Goal: Information Seeking & Learning: Find specific fact

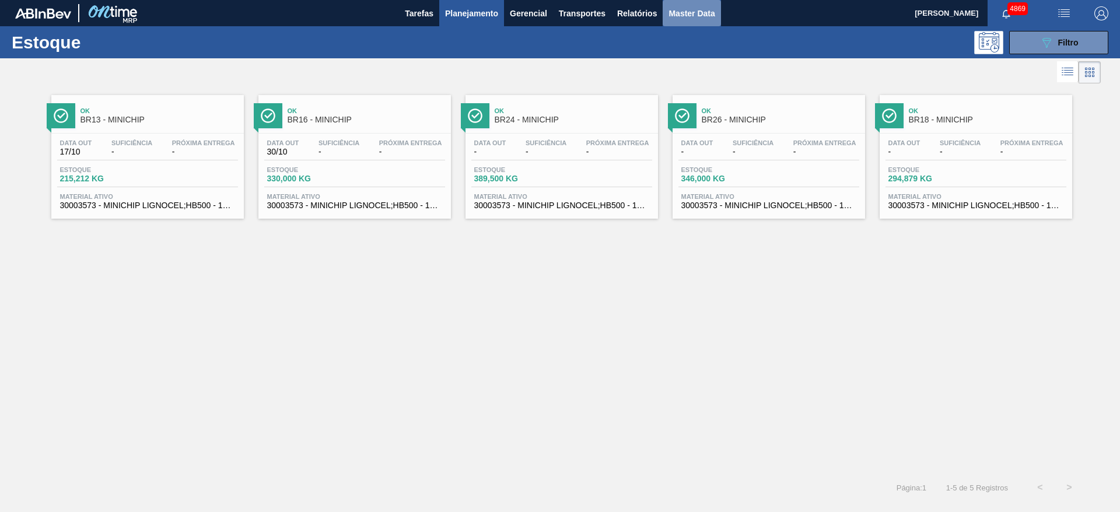
click at [691, 15] on span "Master Data" at bounding box center [692, 13] width 46 height 14
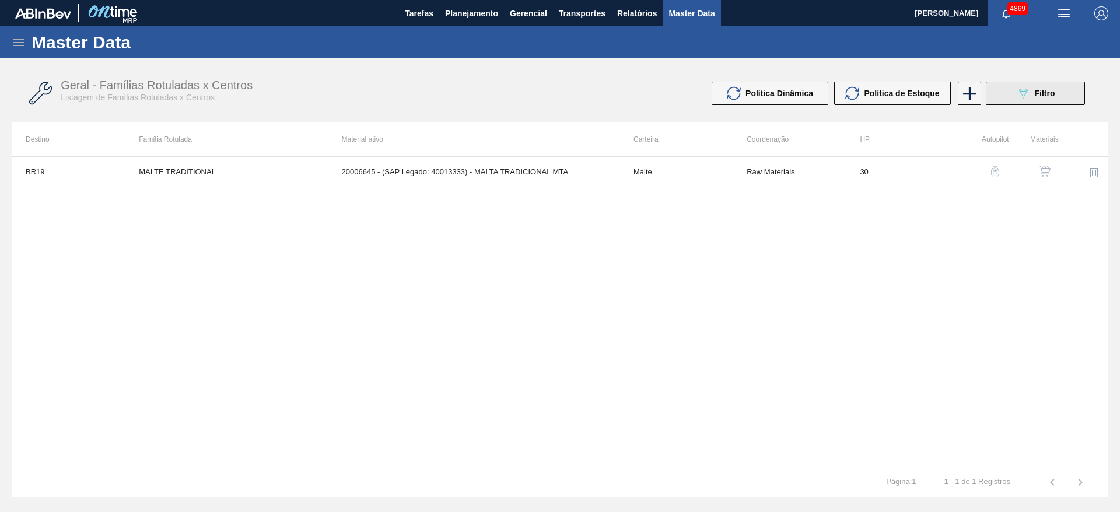
click at [1039, 98] on div "089F7B8B-B2A5-4AFE-B5C0-19BA573D28AC Filtro" at bounding box center [1035, 93] width 39 height 14
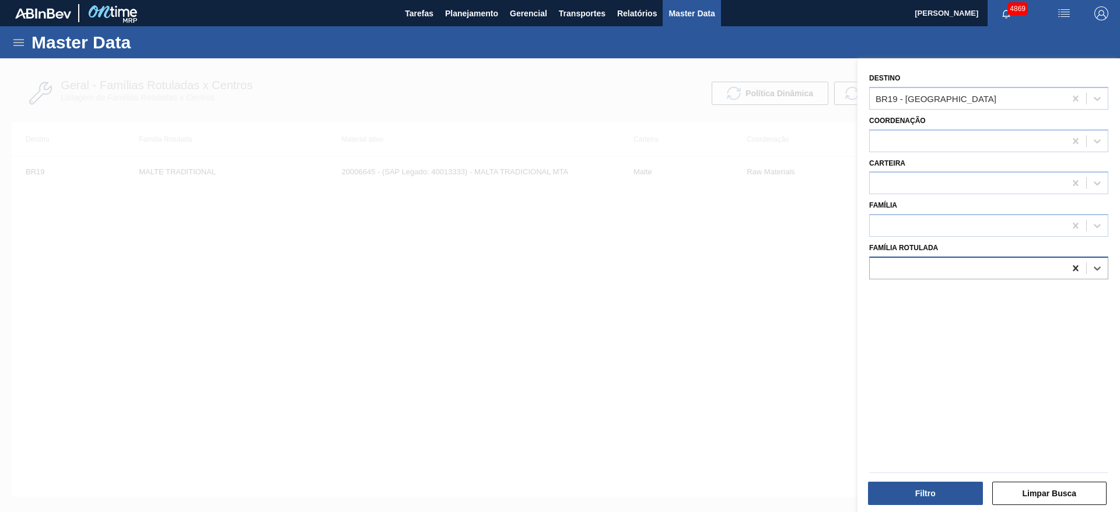
click at [1073, 272] on icon at bounding box center [1076, 269] width 12 height 12
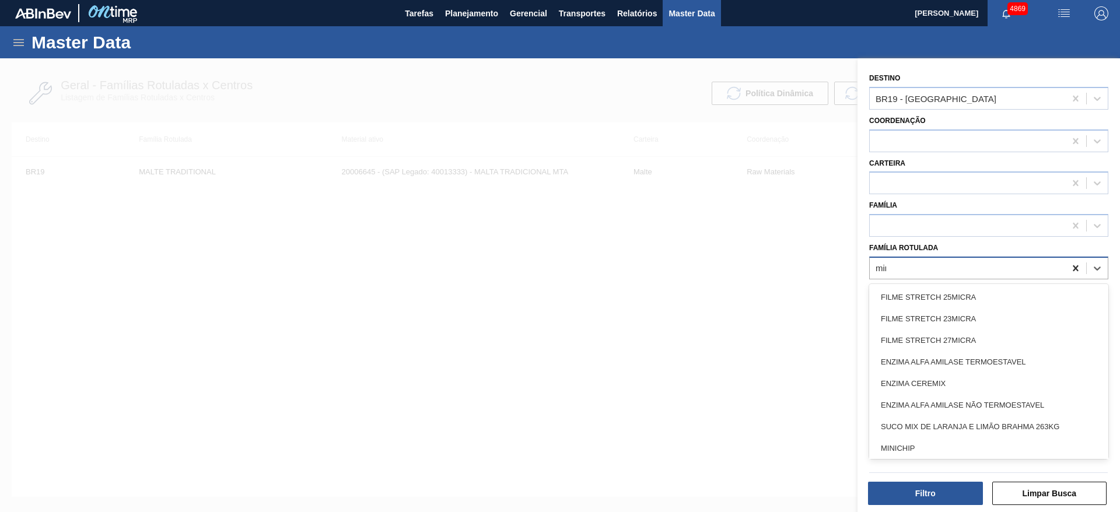
type Rotulada "mini"
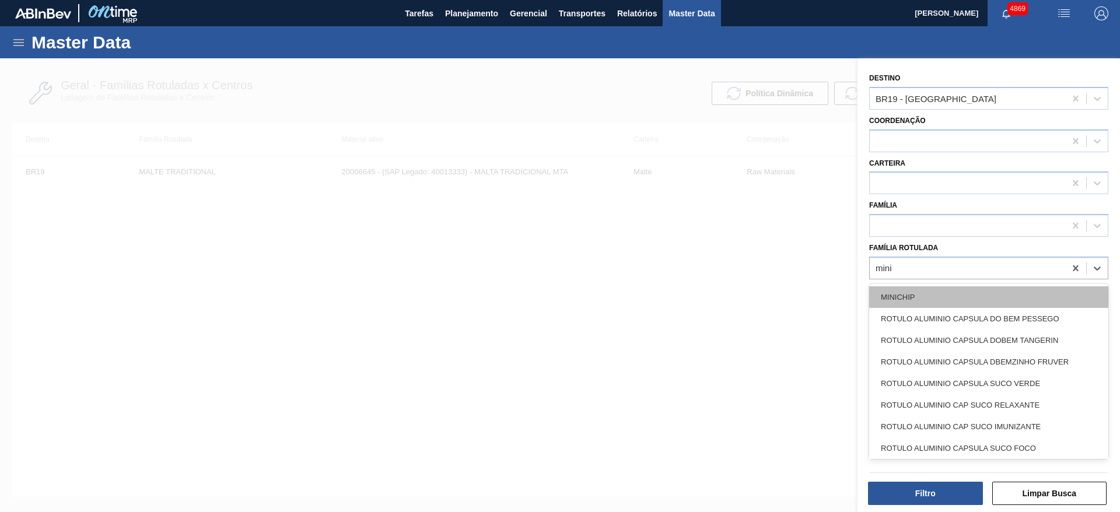
click at [1040, 290] on div "MINICHIP" at bounding box center [988, 297] width 239 height 22
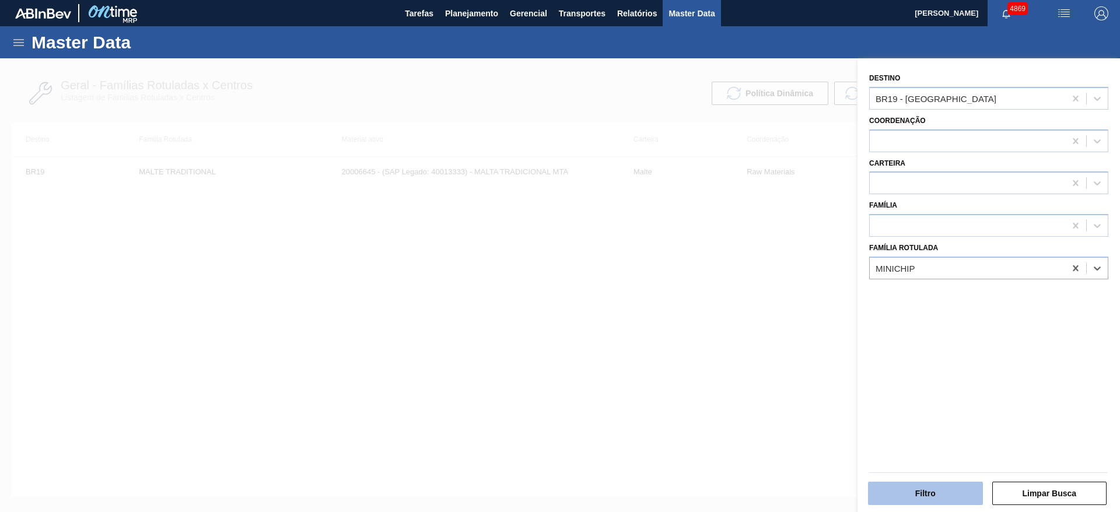
click at [936, 483] on button "Filtro" at bounding box center [925, 493] width 115 height 23
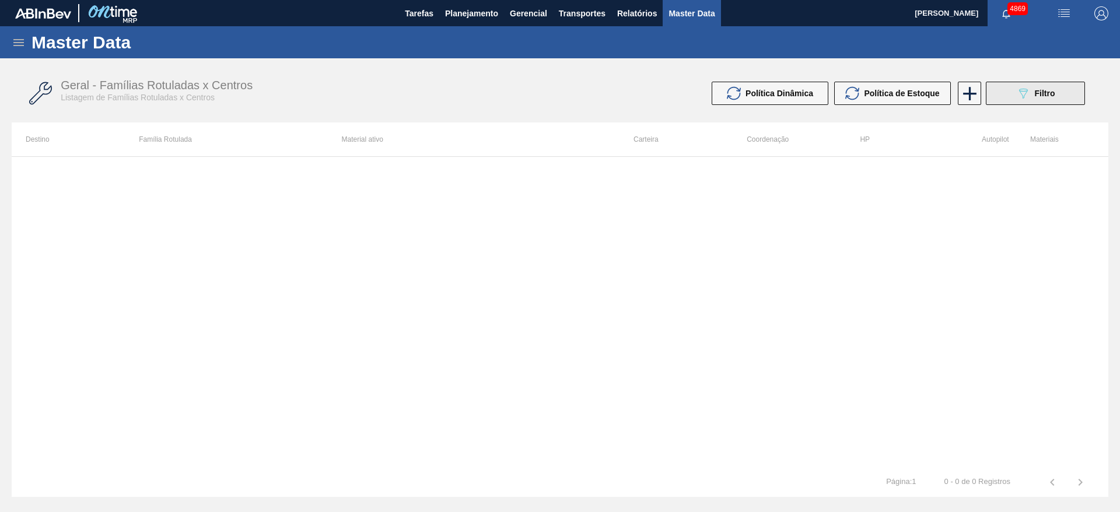
click at [1081, 102] on button "089F7B8B-B2A5-4AFE-B5C0-19BA573D28AC Filtro" at bounding box center [1035, 93] width 99 height 23
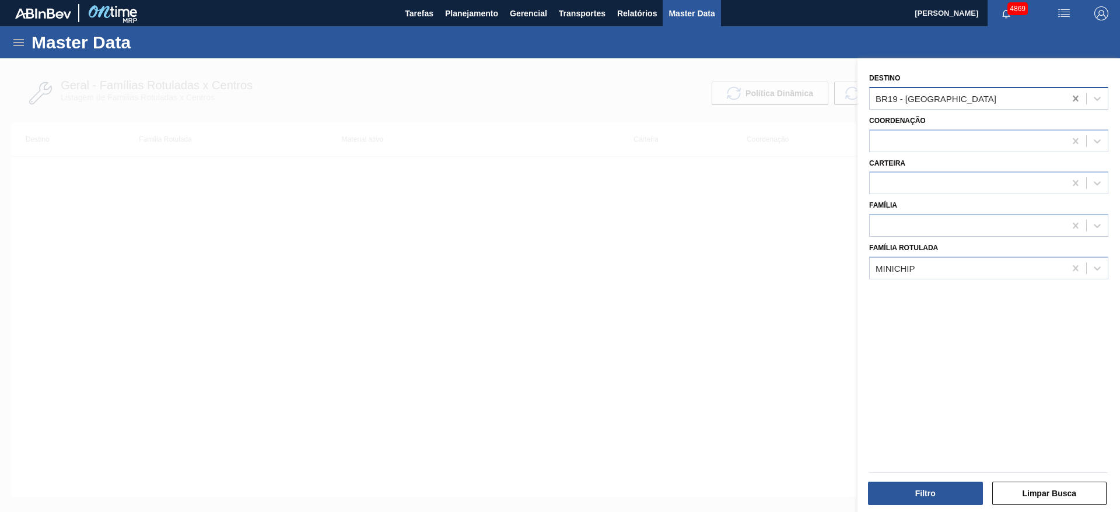
click at [1080, 93] on div at bounding box center [1075, 98] width 21 height 21
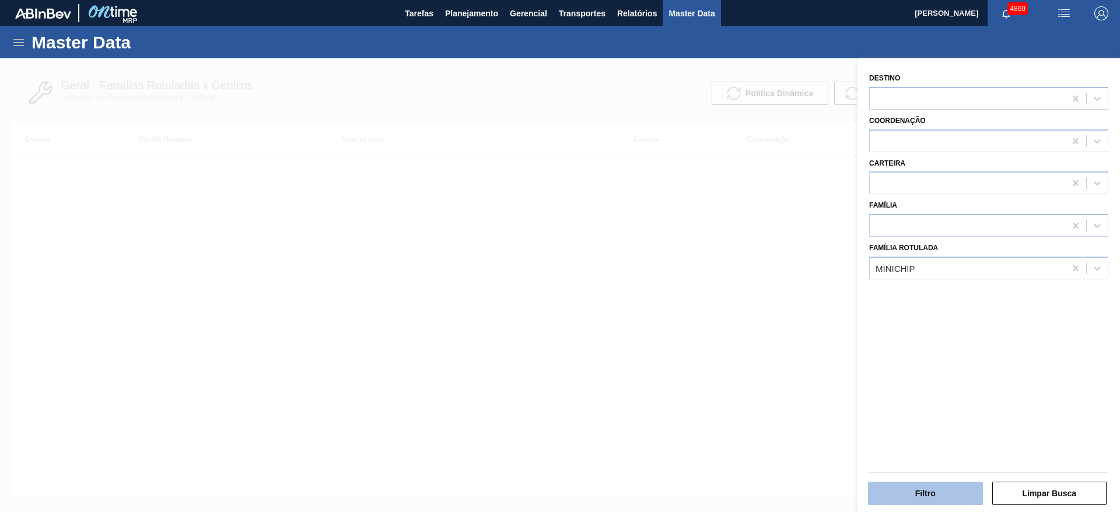
click at [959, 492] on button "Filtro" at bounding box center [925, 493] width 115 height 23
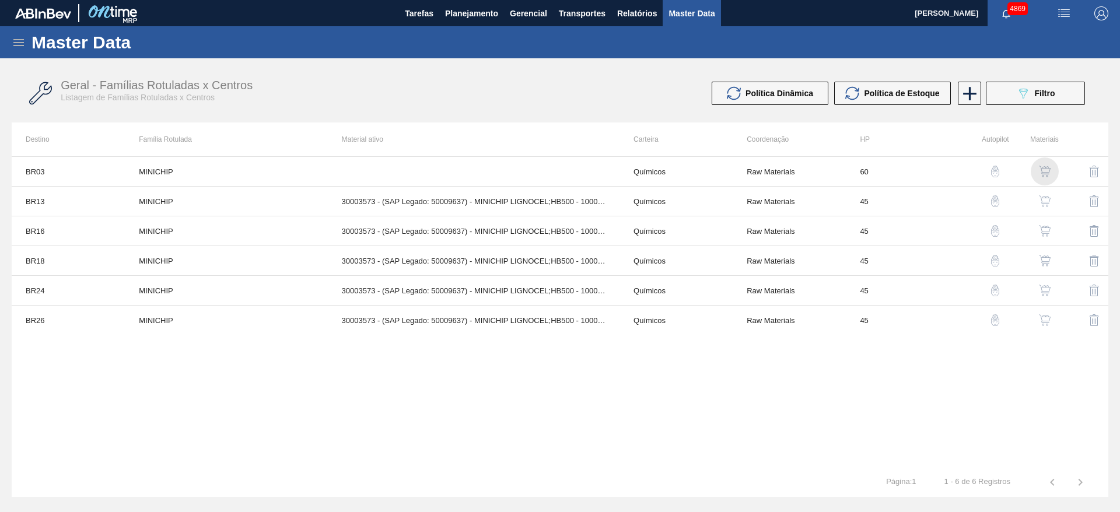
click at [1046, 171] on img "button" at bounding box center [1045, 172] width 12 height 12
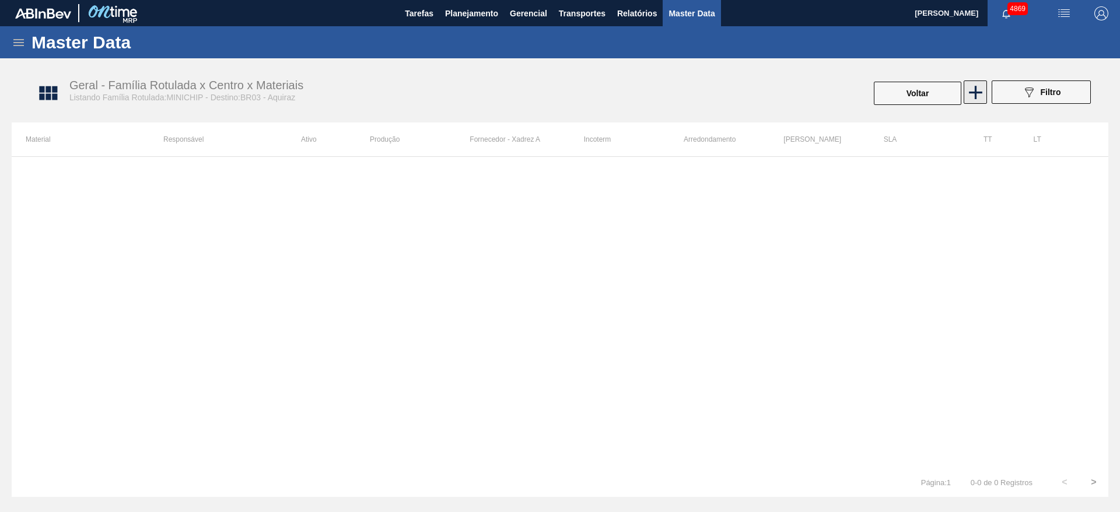
click at [974, 89] on icon at bounding box center [976, 92] width 23 height 23
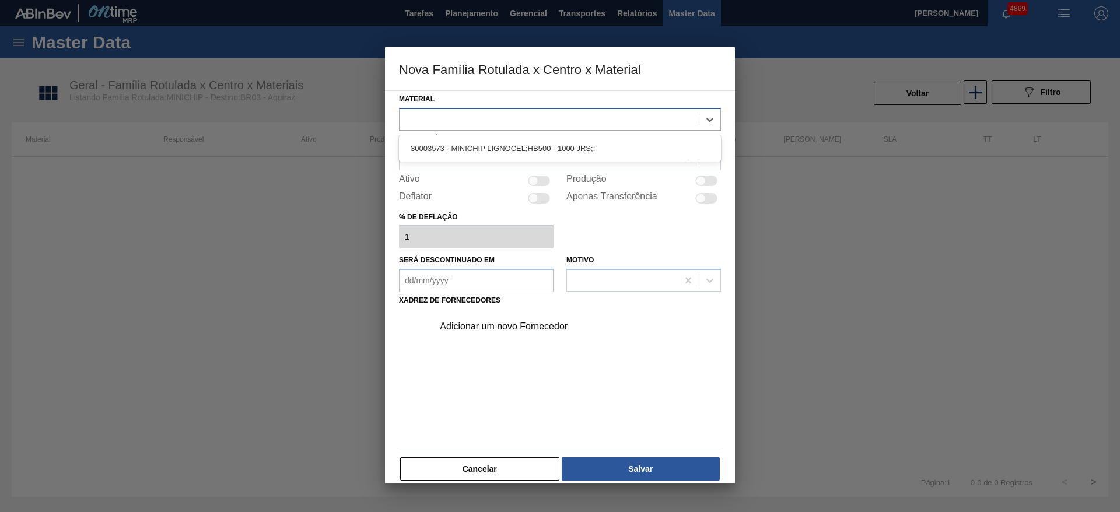
click at [540, 127] on div at bounding box center [549, 119] width 299 height 17
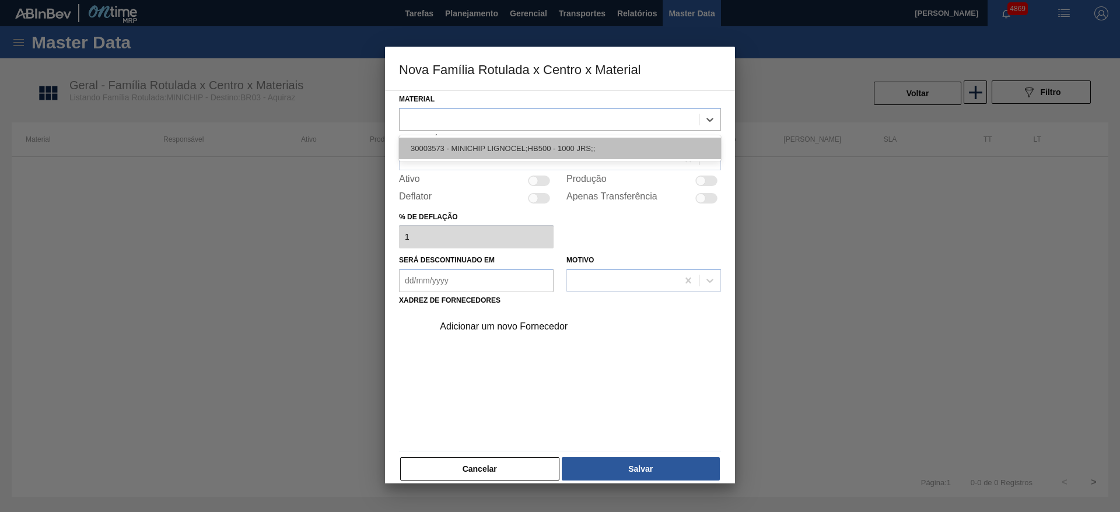
click at [540, 146] on div "30003573 - MINICHIP LIGNOCEL;HB500 - 1000 JRS;;" at bounding box center [560, 149] width 322 height 22
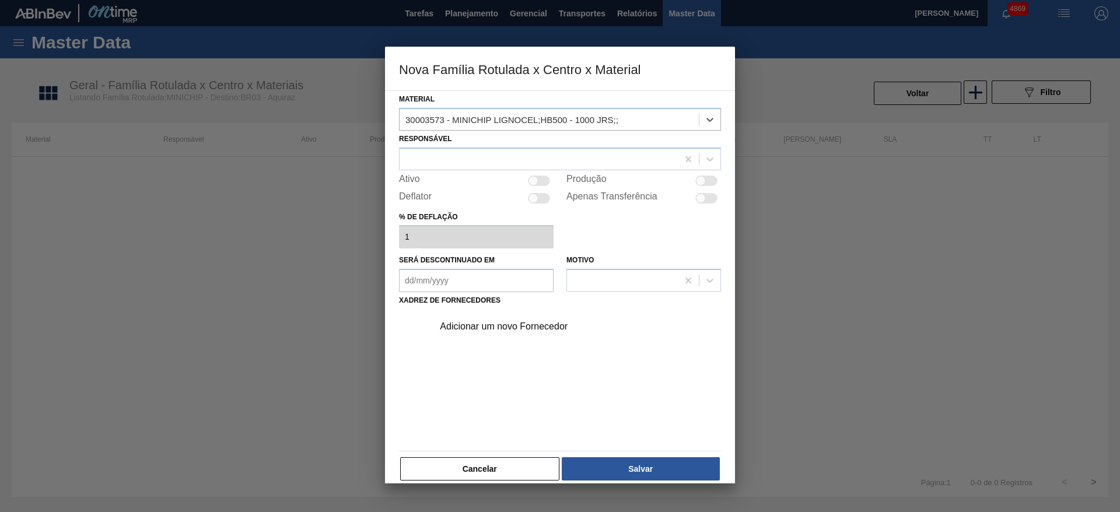
click at [526, 329] on div "Adicionar um novo Fornecedor" at bounding box center [554, 327] width 229 height 11
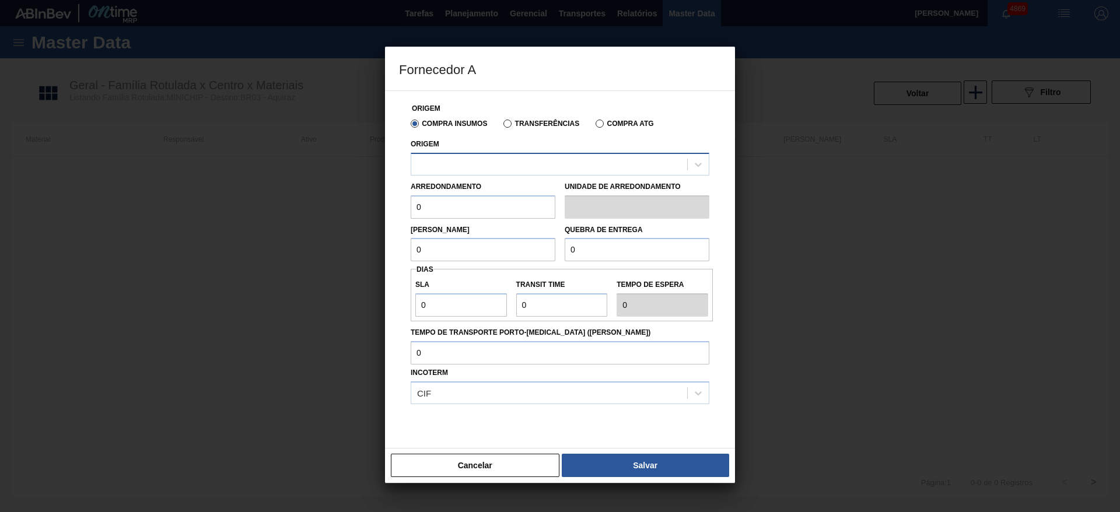
click at [508, 168] on div at bounding box center [549, 164] width 276 height 17
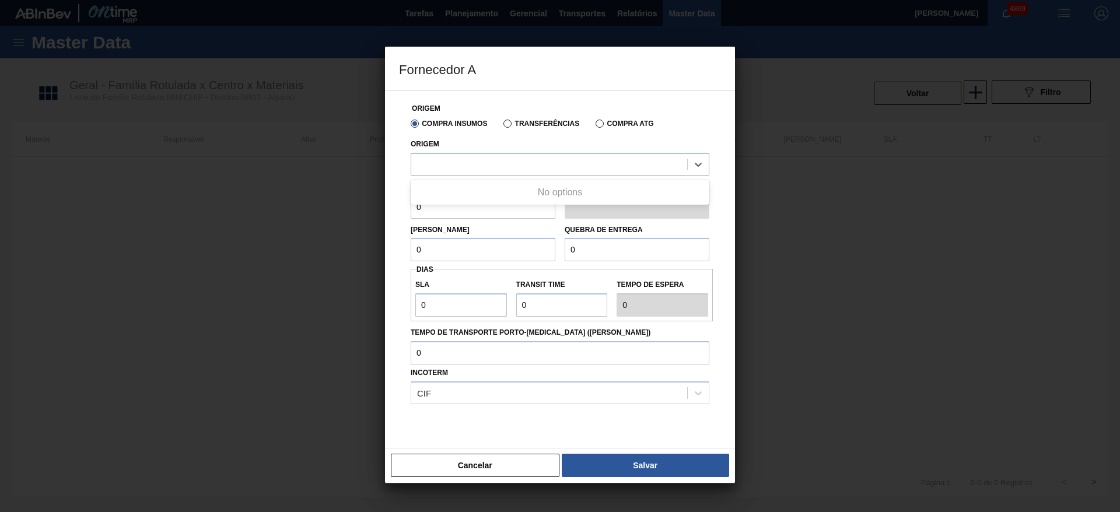
click at [512, 197] on div "No options" at bounding box center [560, 193] width 299 height 20
click at [437, 466] on button "Cancelar" at bounding box center [475, 465] width 169 height 23
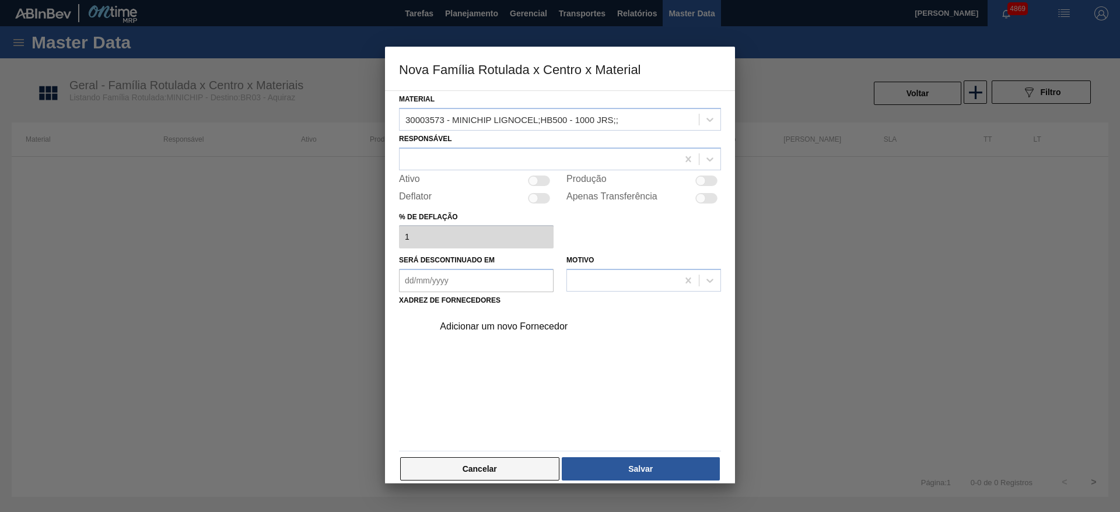
click at [489, 463] on button "Cancelar" at bounding box center [479, 468] width 159 height 23
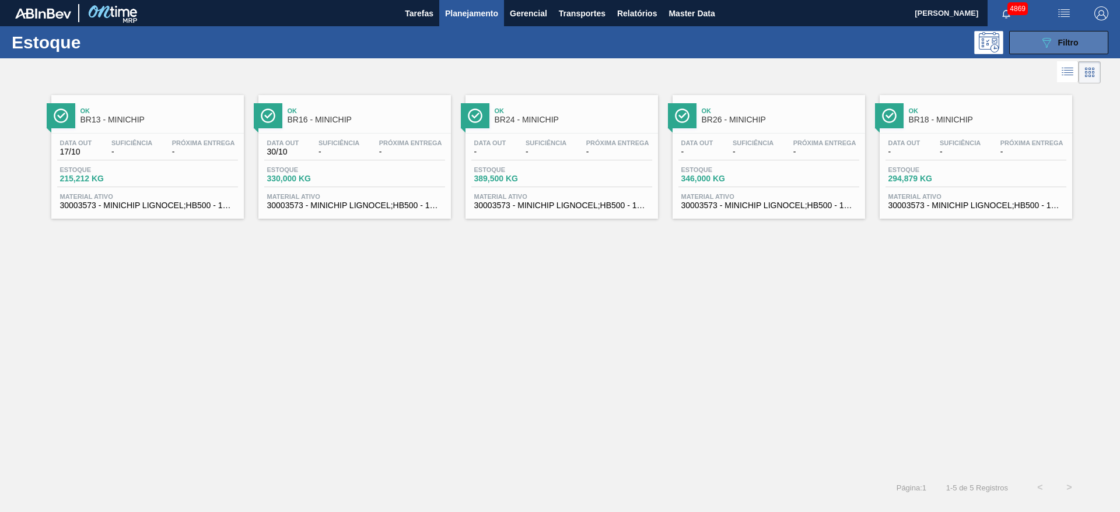
click at [1023, 43] on button "089F7B8B-B2A5-4AFE-B5C0-19BA573D28AC Filtro" at bounding box center [1058, 42] width 99 height 23
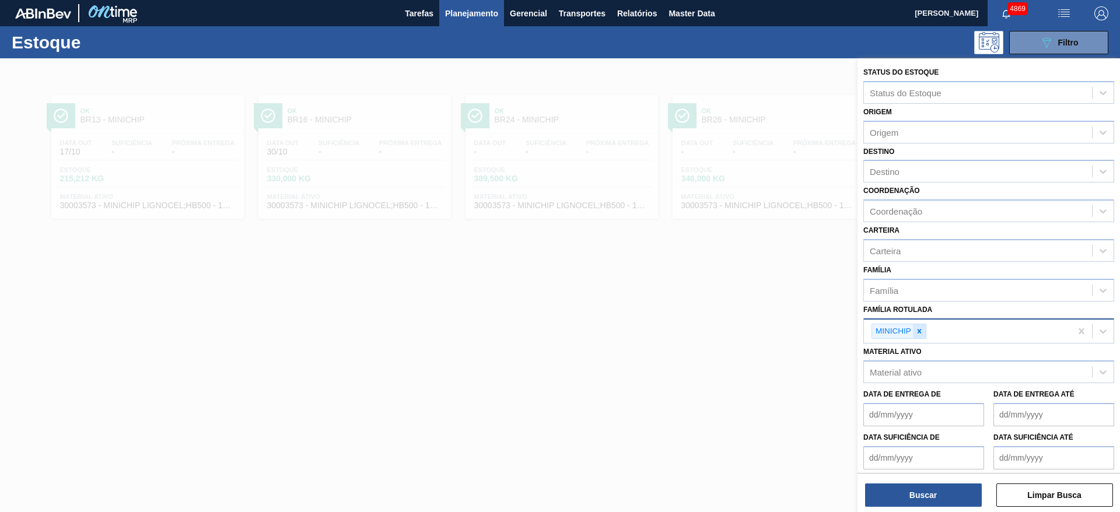
click at [923, 331] on icon at bounding box center [919, 331] width 8 height 8
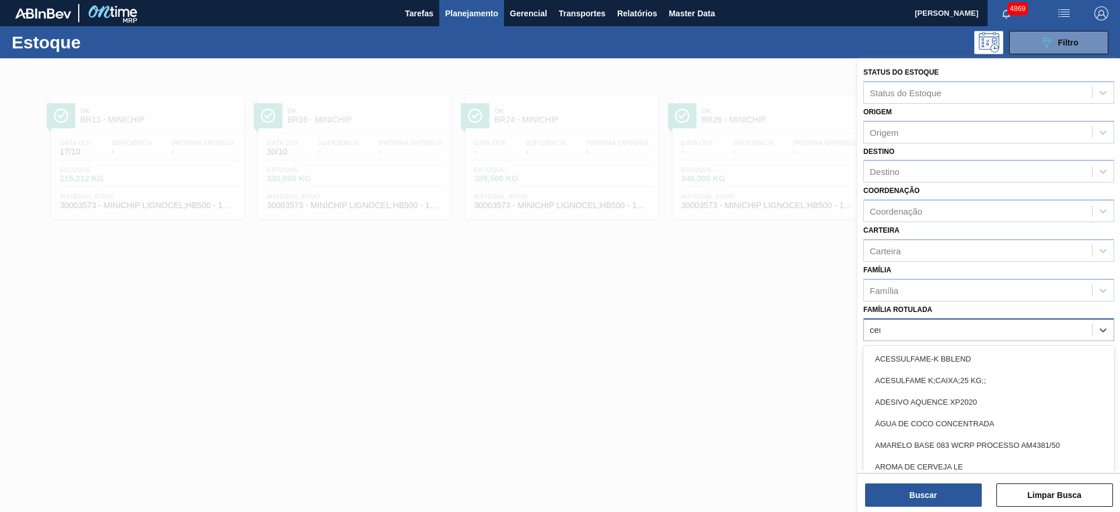
type Rotulada "cere"
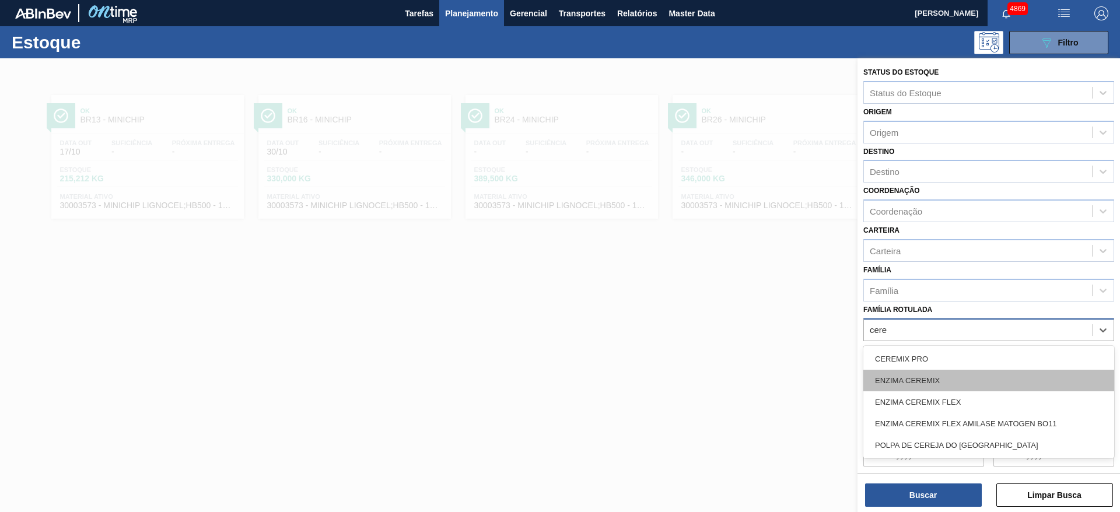
click at [921, 375] on div "ENZIMA CEREMIX" at bounding box center [989, 381] width 251 height 22
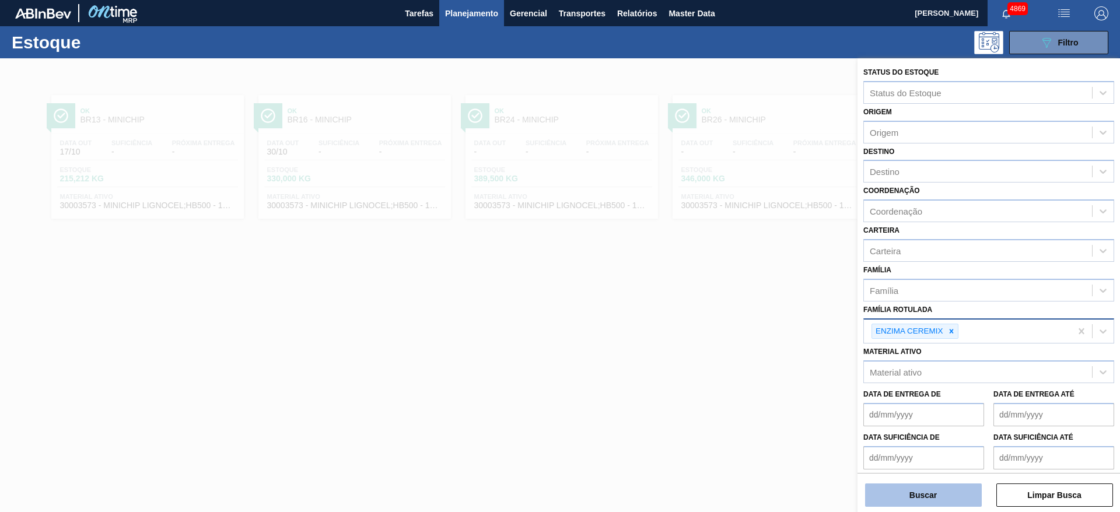
click at [942, 497] on button "Buscar" at bounding box center [923, 495] width 117 height 23
